Goal: Task Accomplishment & Management: Manage account settings

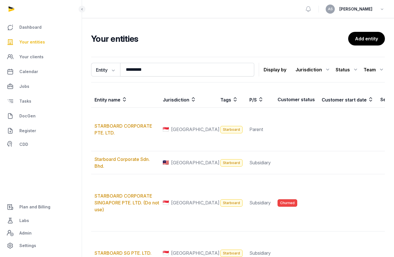
click at [41, 38] on link "Your entities" at bounding box center [41, 42] width 73 height 14
click at [164, 60] on div "Entity Entity People Tags Services ********* Search Display by Jurisdiction All…" at bounding box center [237, 70] width 293 height 26
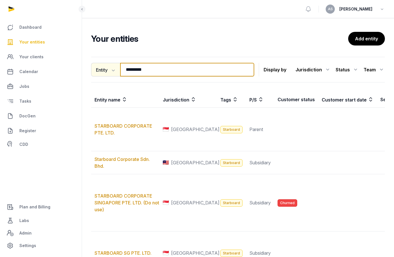
drag, startPoint x: 161, startPoint y: 70, endPoint x: 110, endPoint y: 70, distance: 51.5
click at [110, 70] on div "Entity Entity People Tags Services ********* Search" at bounding box center [172, 70] width 163 height 14
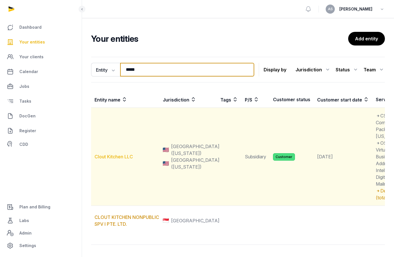
type input "*****"
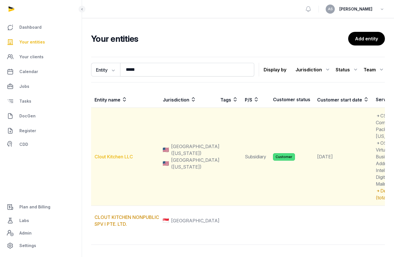
click at [113, 160] on link "Clout Kitchen LLC" at bounding box center [113, 157] width 38 height 6
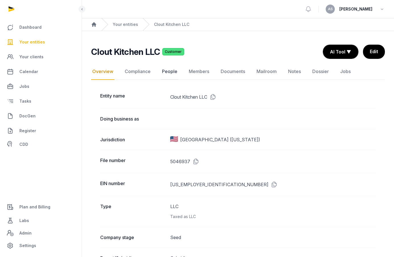
click at [175, 68] on link "People" at bounding box center [170, 71] width 18 height 16
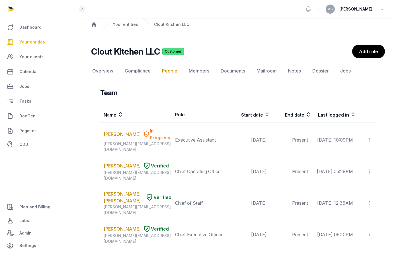
scroll to position [7, 0]
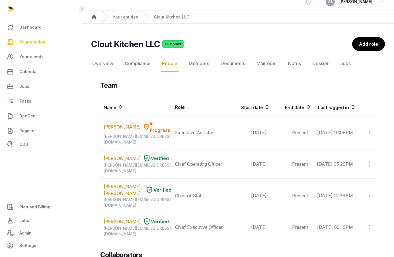
click at [285, 104] on th "End date" at bounding box center [290, 107] width 41 height 16
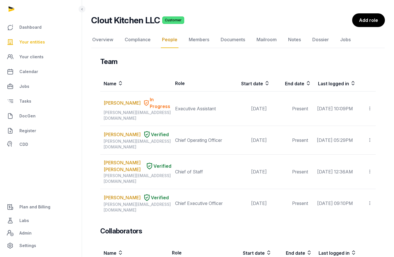
scroll to position [38, 0]
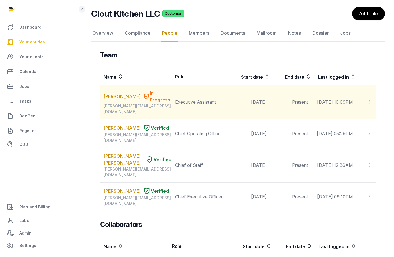
click at [368, 99] on icon at bounding box center [369, 102] width 5 height 6
click at [357, 115] on span "Invite user" at bounding box center [355, 118] width 21 height 6
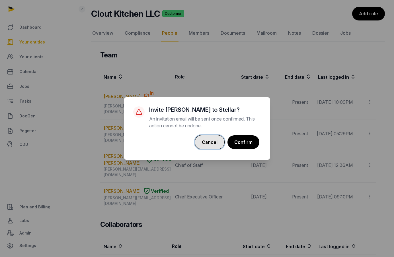
click at [214, 136] on button "Cancel" at bounding box center [210, 142] width 30 height 14
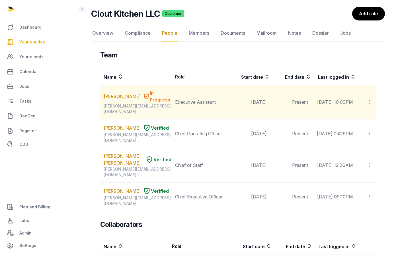
click at [369, 99] on icon at bounding box center [369, 102] width 5 height 6
click at [362, 115] on span "Invite user" at bounding box center [355, 118] width 21 height 6
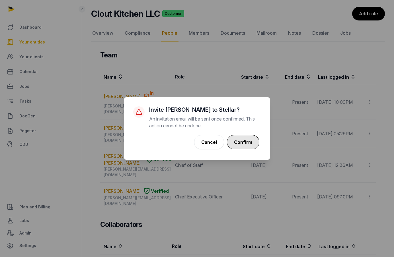
click at [238, 138] on button "Confirm" at bounding box center [243, 142] width 32 height 14
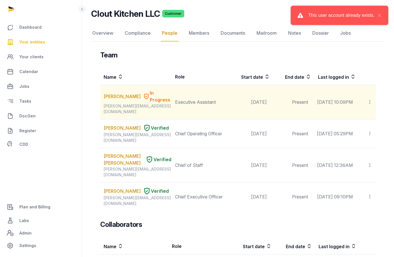
click at [373, 96] on td "Invite user Edit role Delete" at bounding box center [366, 102] width 20 height 34
click at [369, 99] on icon at bounding box center [369, 102] width 5 height 6
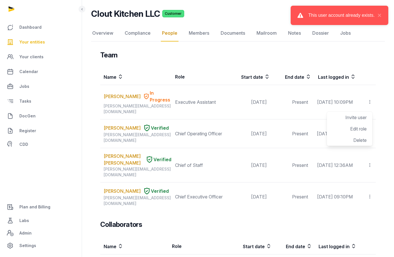
click at [363, 62] on div "Team Name Role Start date End date Last logged in [PERSON_NAME] In Progress [PE…" at bounding box center [237, 131] width 275 height 160
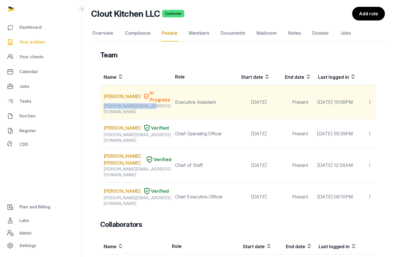
drag, startPoint x: 156, startPoint y: 101, endPoint x: 102, endPoint y: 100, distance: 53.8
click at [102, 100] on td "[PERSON_NAME] In Progress [PERSON_NAME][EMAIL_ADDRESS][DOMAIN_NAME]" at bounding box center [135, 102] width 71 height 34
drag, startPoint x: 150, startPoint y: 100, endPoint x: 103, endPoint y: 100, distance: 46.9
click at [104, 103] on div "[PERSON_NAME][EMAIL_ADDRESS][DOMAIN_NAME]" at bounding box center [138, 108] width 68 height 11
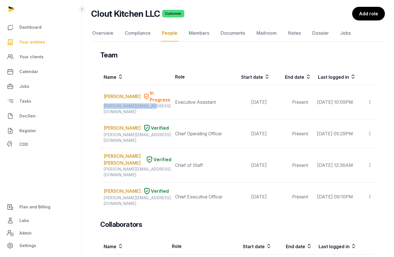
copy div "[PERSON_NAME][EMAIL_ADDRESS][DOMAIN_NAME]"
click at [238, 32] on link "Documents" at bounding box center [232, 33] width 27 height 16
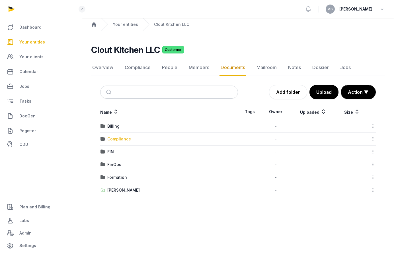
click at [125, 138] on div "Compliance" at bounding box center [119, 139] width 24 height 6
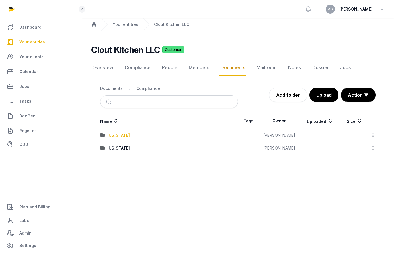
click at [110, 133] on div "[US_STATE]" at bounding box center [118, 136] width 22 height 6
click at [111, 135] on div "EDD" at bounding box center [111, 136] width 8 height 6
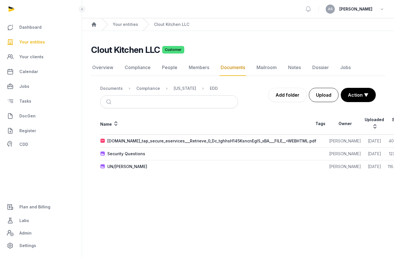
click at [328, 100] on button "Upload" at bounding box center [324, 95] width 30 height 14
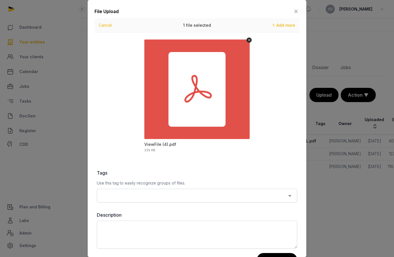
scroll to position [21, 0]
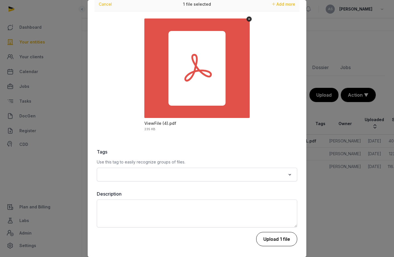
click at [270, 241] on button "Upload 1 file" at bounding box center [276, 239] width 41 height 14
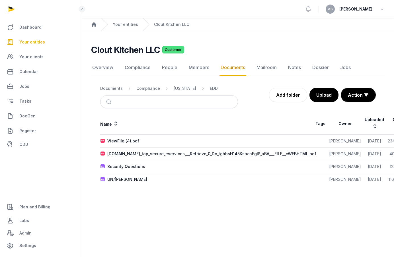
scroll to position [0, 31]
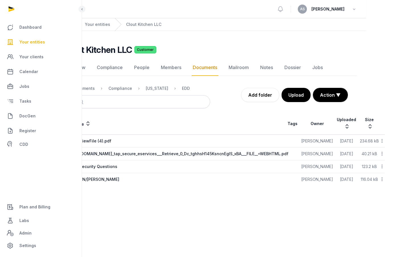
click at [381, 142] on icon at bounding box center [381, 141] width 5 height 6
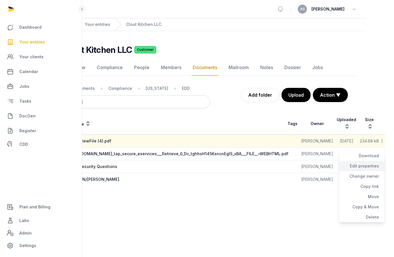
click at [366, 171] on div "Edit properties" at bounding box center [361, 176] width 45 height 10
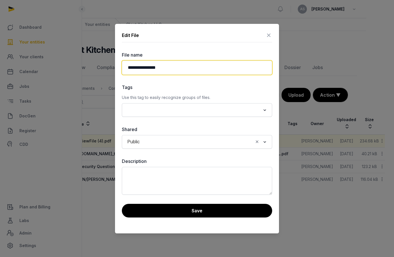
drag, startPoint x: 175, startPoint y: 67, endPoint x: 99, endPoint y: 66, distance: 75.9
click at [99, 66] on div "**********" at bounding box center [169, 128] width 394 height 257
type input "**********"
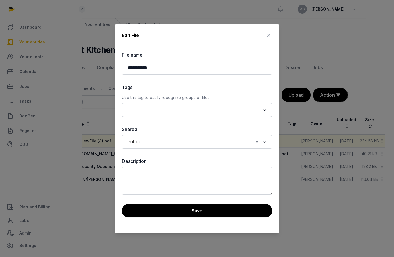
click at [164, 219] on div "**********" at bounding box center [197, 129] width 164 height 210
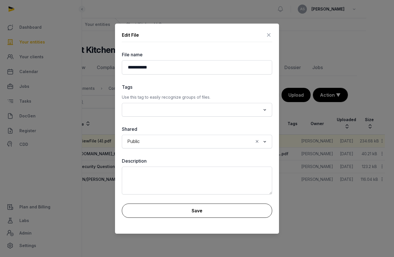
click at [164, 212] on button "Save" at bounding box center [197, 211] width 150 height 14
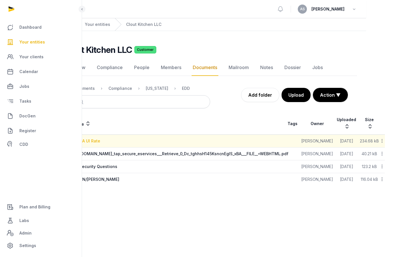
click at [93, 141] on div "CA UI Rate" at bounding box center [89, 141] width 21 height 6
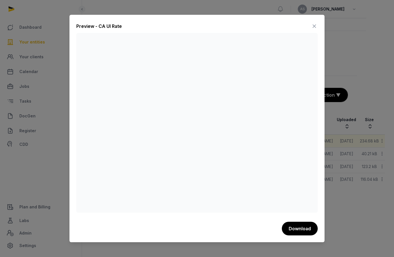
click at [311, 27] on icon at bounding box center [314, 26] width 7 height 9
